Goal: Use online tool/utility: Utilize a website feature to perform a specific function

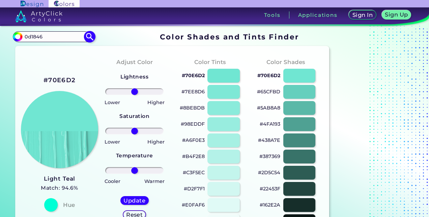
click at [28, 38] on input "0d1846" at bounding box center [53, 36] width 63 height 9
type input "0d1846"
type input "#000000"
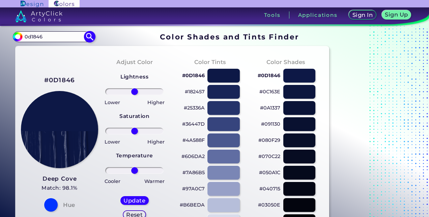
click at [52, 41] on input "0d1846" at bounding box center [53, 36] width 63 height 9
type input "b6beda"
type input "#000000"
